Goal: Task Accomplishment & Management: Manage account settings

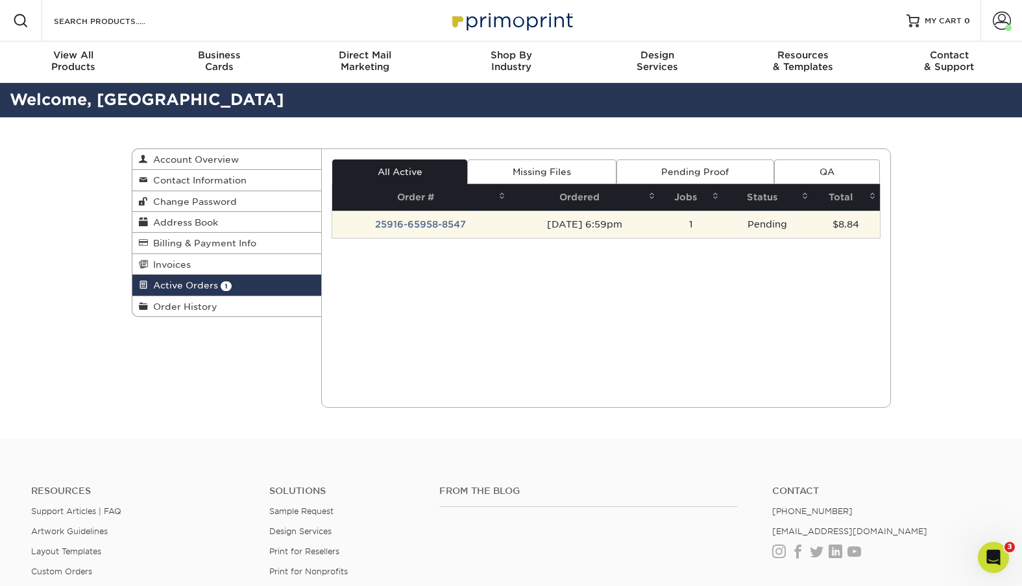
click at [427, 221] on td "25916-65958-8547" at bounding box center [420, 224] width 177 height 27
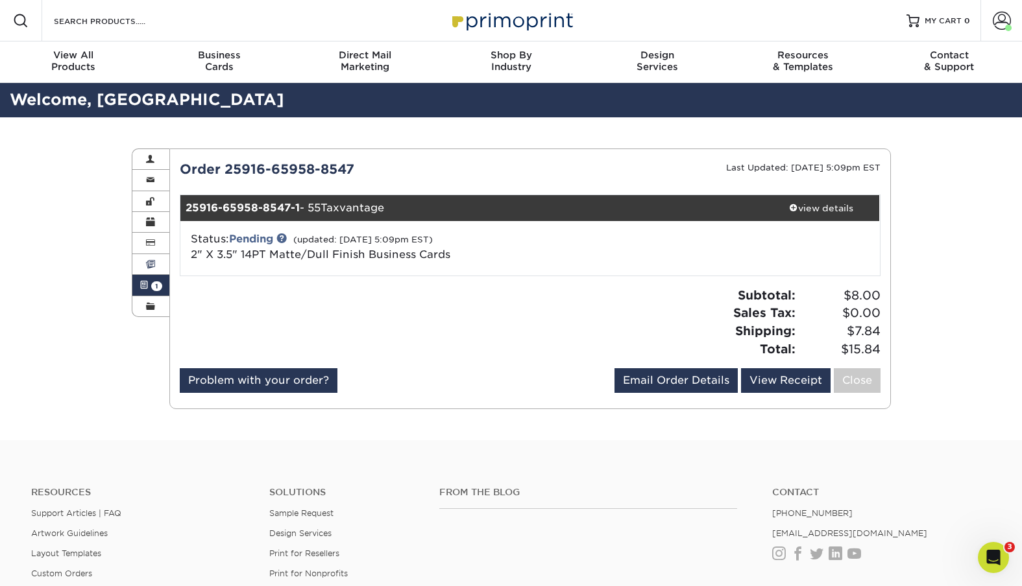
click at [154, 263] on span at bounding box center [150, 264] width 9 height 10
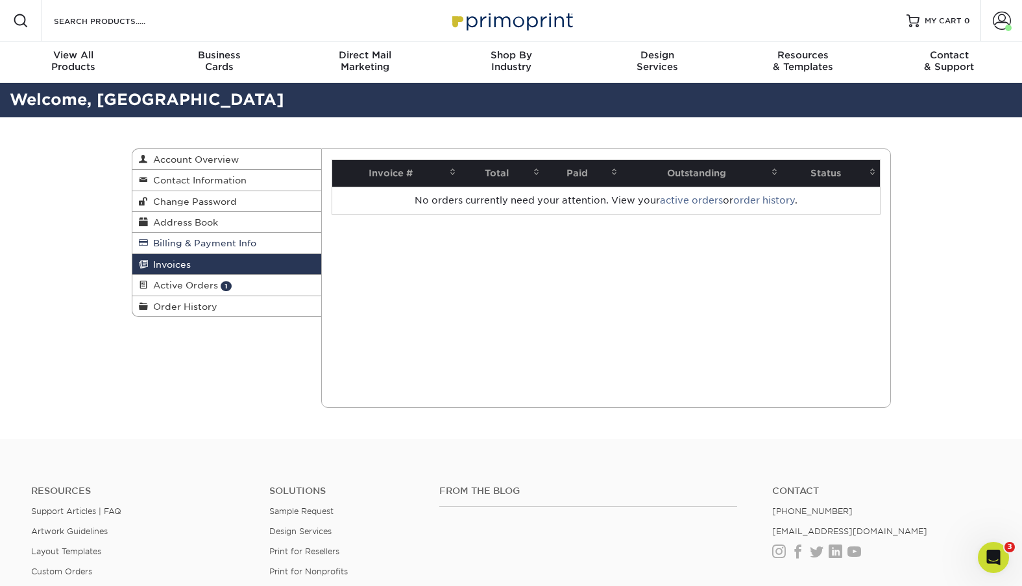
click at [164, 244] on span "Billing & Payment Info" at bounding box center [202, 243] width 108 height 10
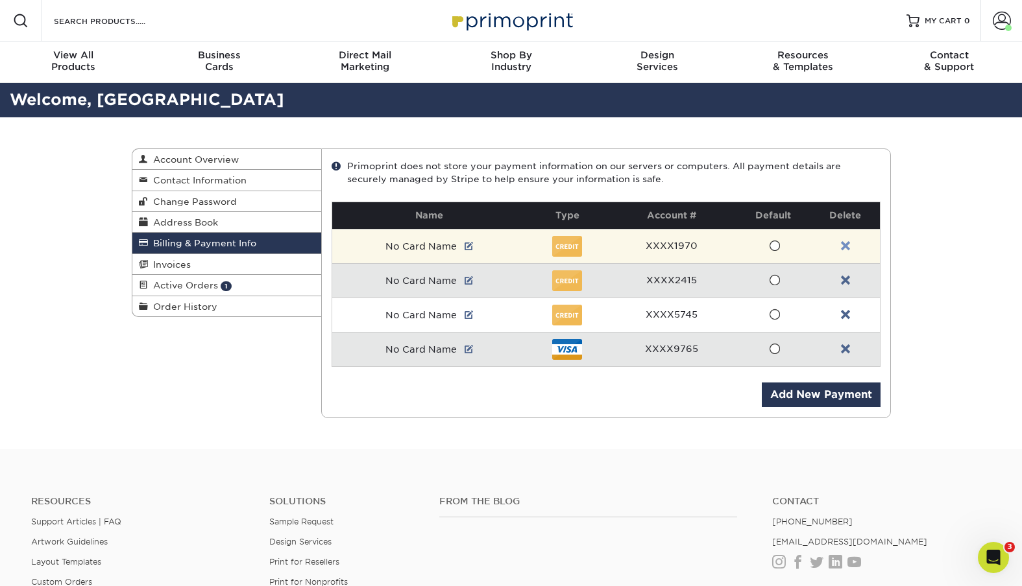
click at [845, 244] on link at bounding box center [845, 246] width 9 height 10
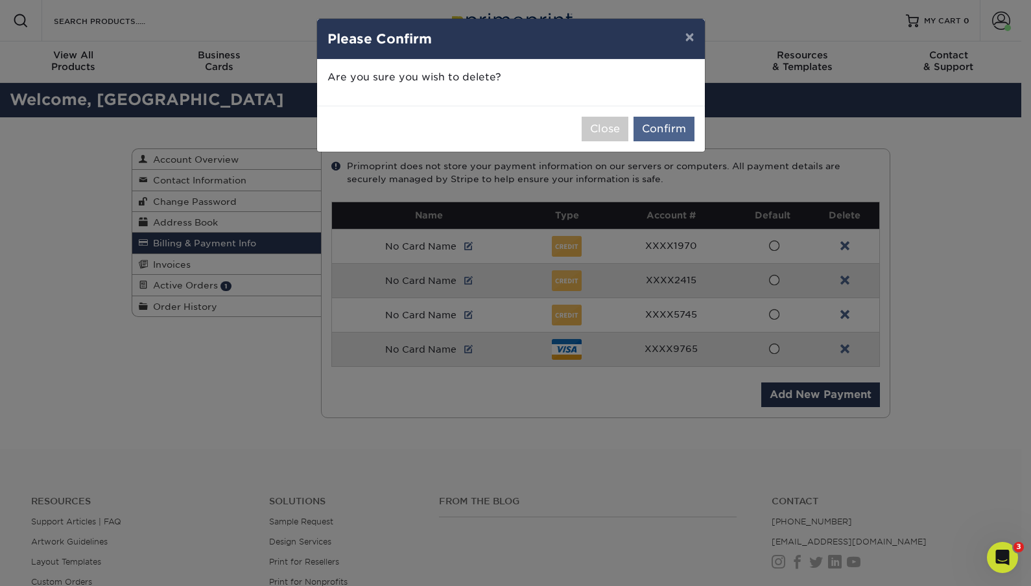
click at [667, 134] on button "Confirm" at bounding box center [664, 129] width 61 height 25
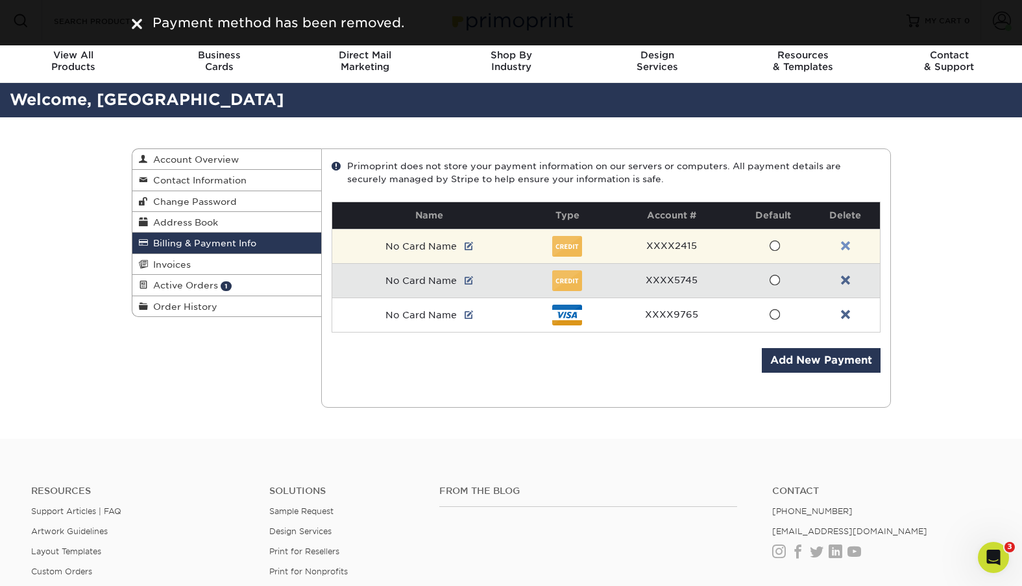
click at [844, 243] on link at bounding box center [845, 246] width 9 height 10
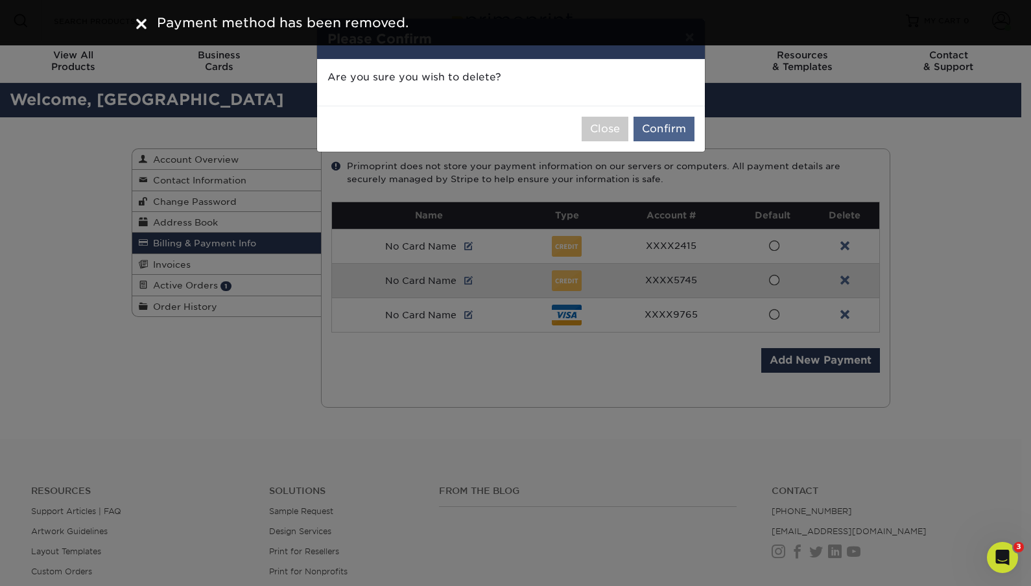
click at [653, 130] on button "Confirm" at bounding box center [664, 129] width 61 height 25
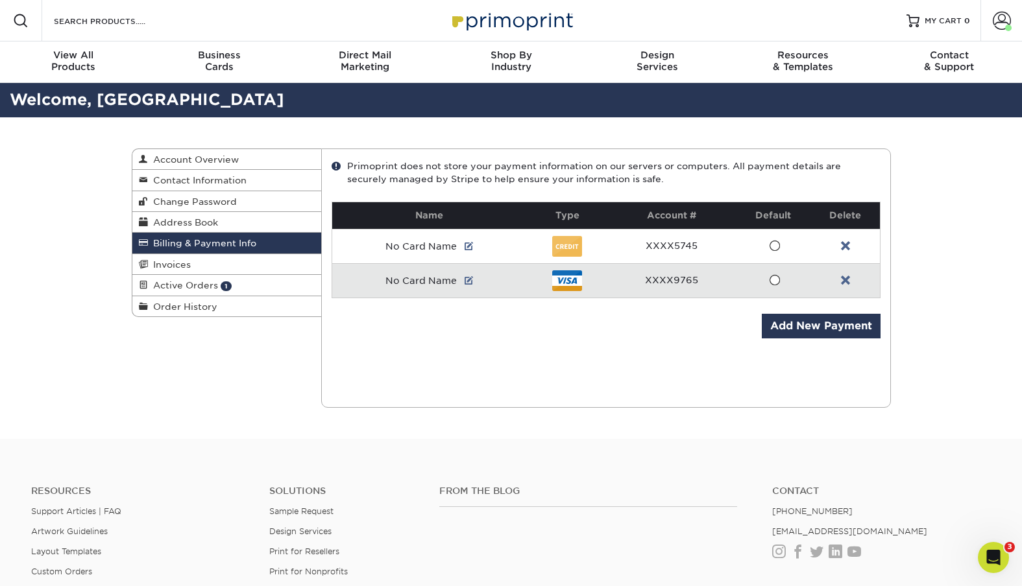
click at [165, 233] on link "Billing & Payment Info" at bounding box center [226, 243] width 189 height 21
click at [167, 224] on span "Address Book" at bounding box center [183, 222] width 70 height 10
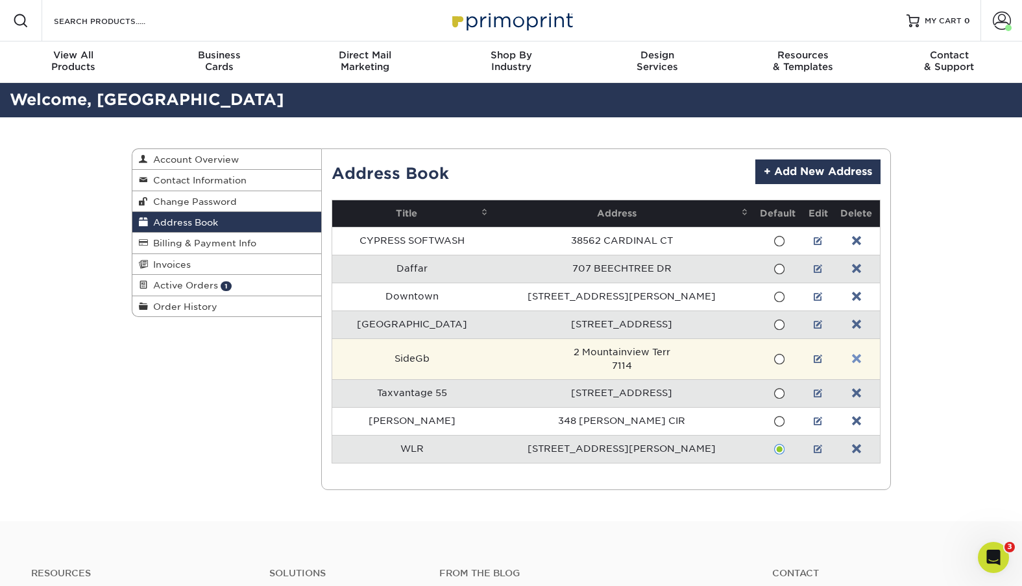
click at [852, 357] on link at bounding box center [856, 359] width 9 height 10
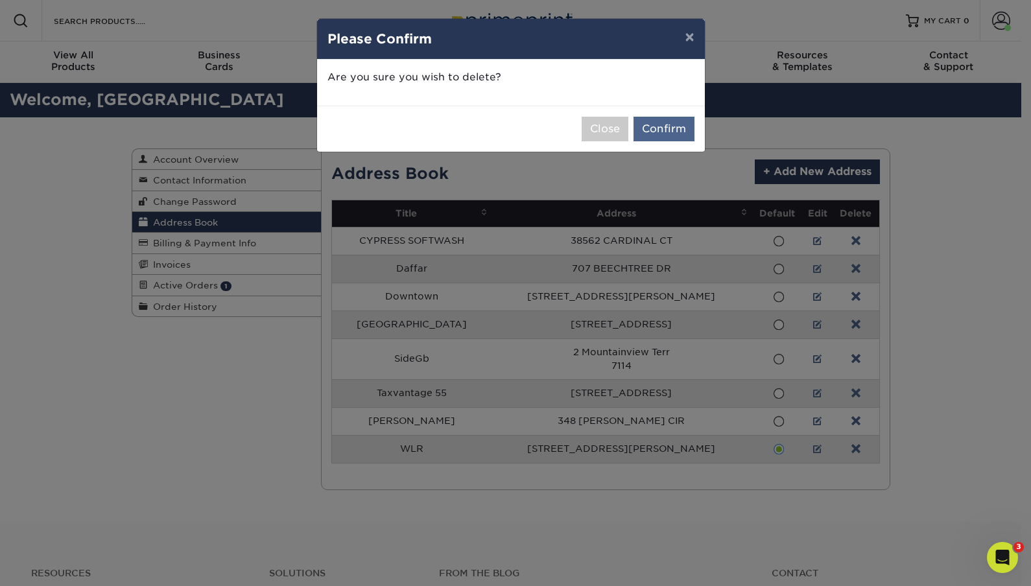
click at [667, 128] on button "Confirm" at bounding box center [664, 129] width 61 height 25
